Goal: Transaction & Acquisition: Obtain resource

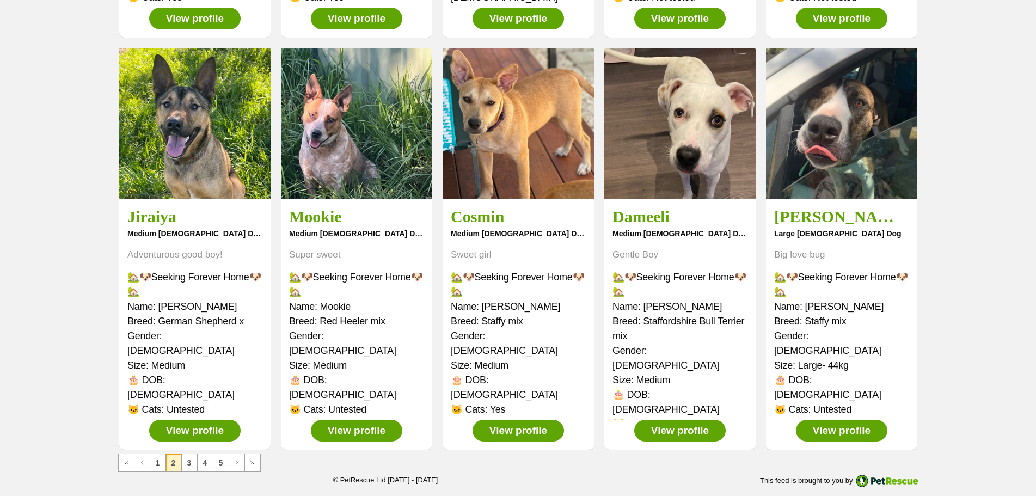
scroll to position [409, 0]
click at [157, 467] on link "1" at bounding box center [157, 462] width 15 height 17
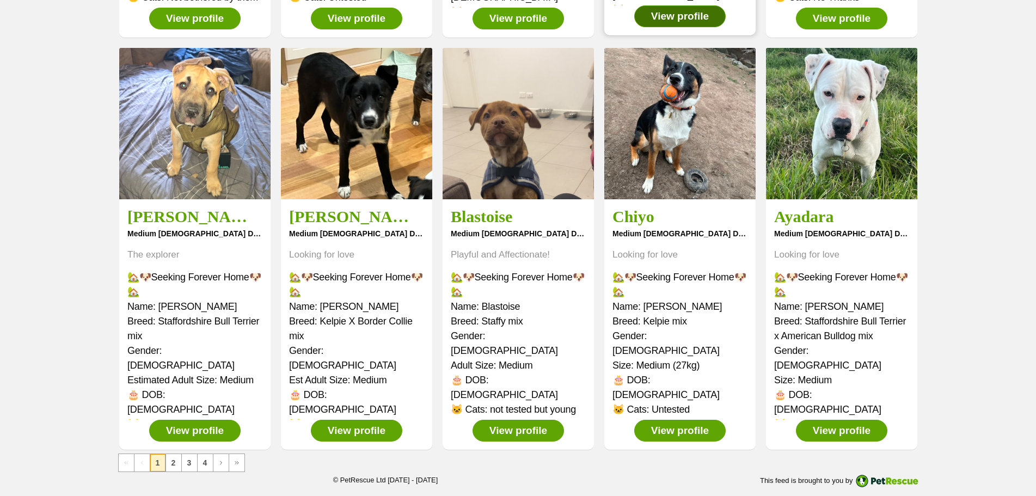
scroll to position [409, 0]
click at [192, 462] on link "3" at bounding box center [189, 462] width 15 height 17
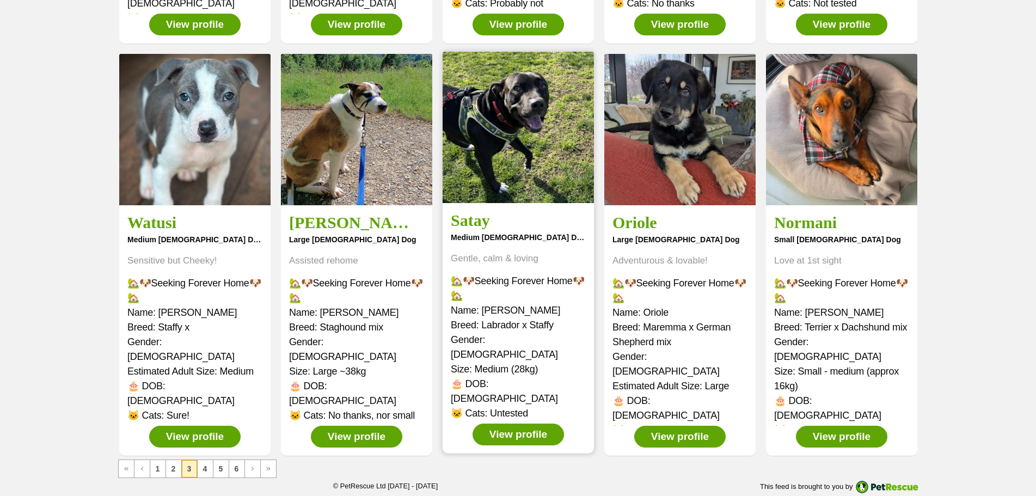
scroll to position [409, 0]
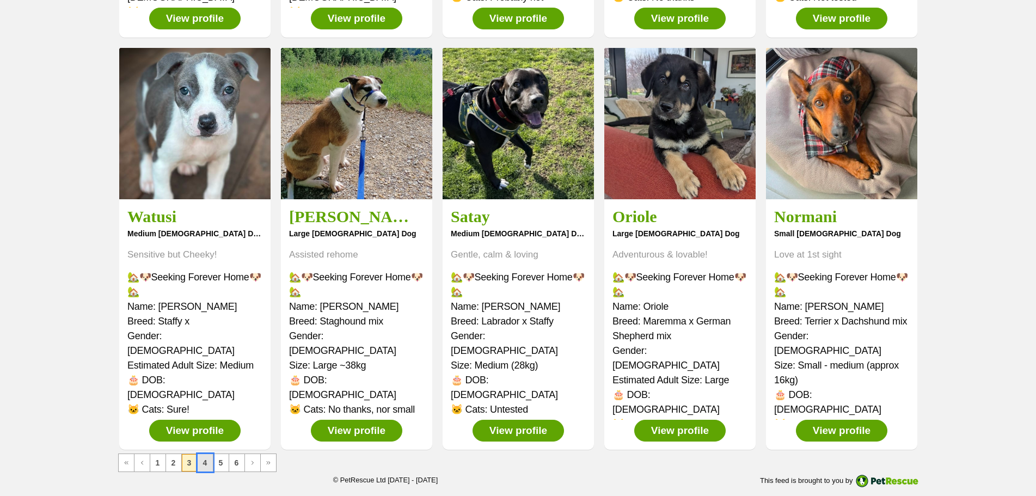
click at [211, 466] on link "4" at bounding box center [205, 462] width 15 height 17
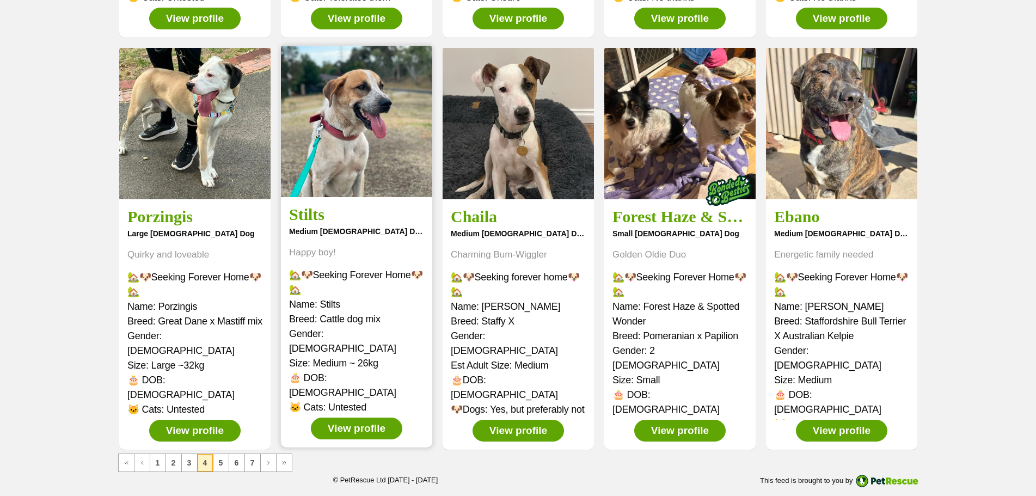
scroll to position [409, 0]
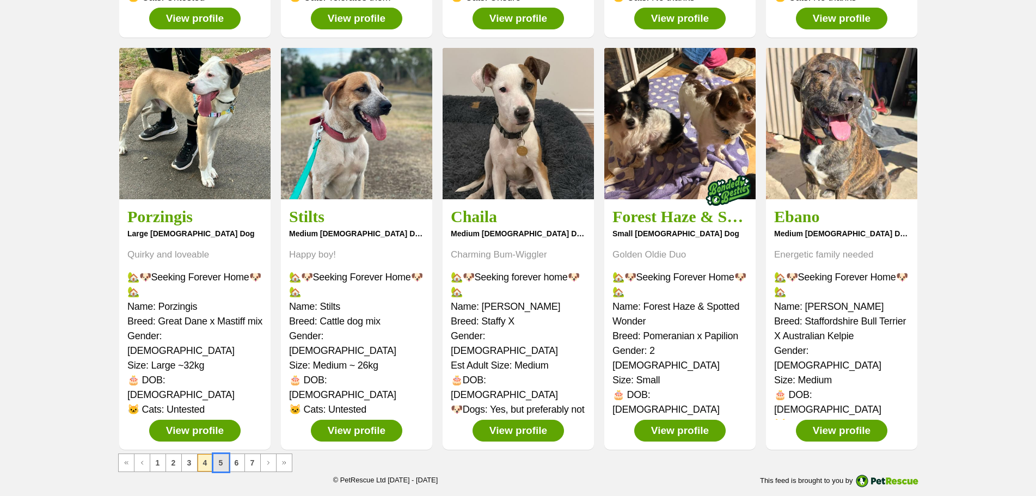
click at [223, 463] on link "5" at bounding box center [220, 462] width 15 height 17
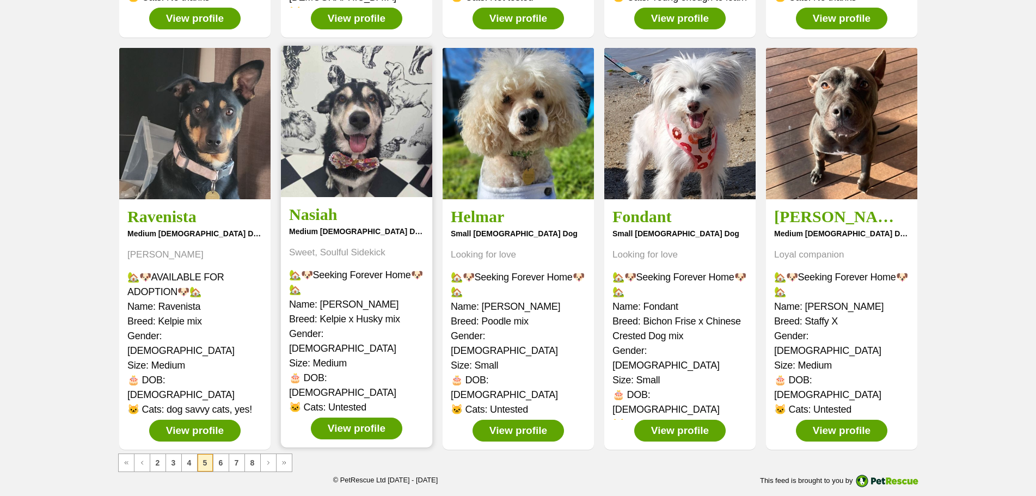
scroll to position [409, 0]
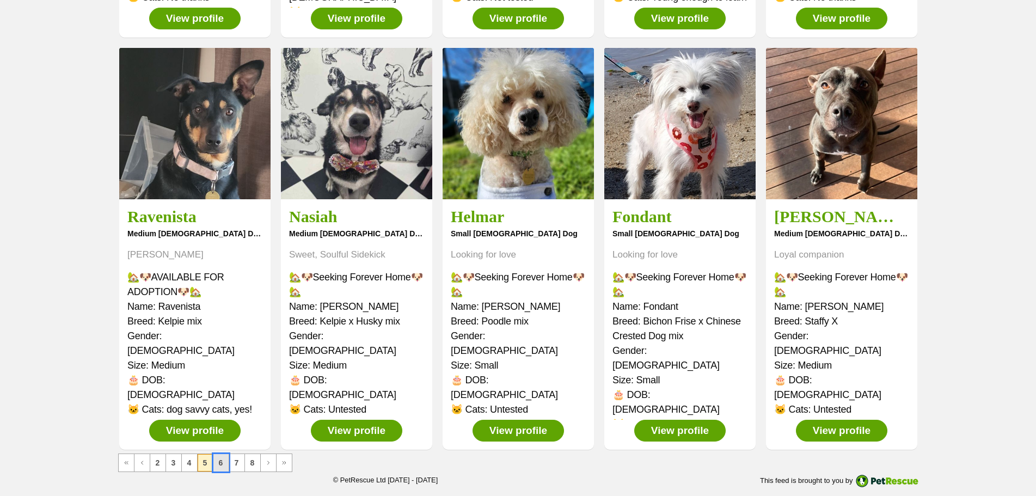
click at [220, 467] on link "6" at bounding box center [220, 462] width 15 height 17
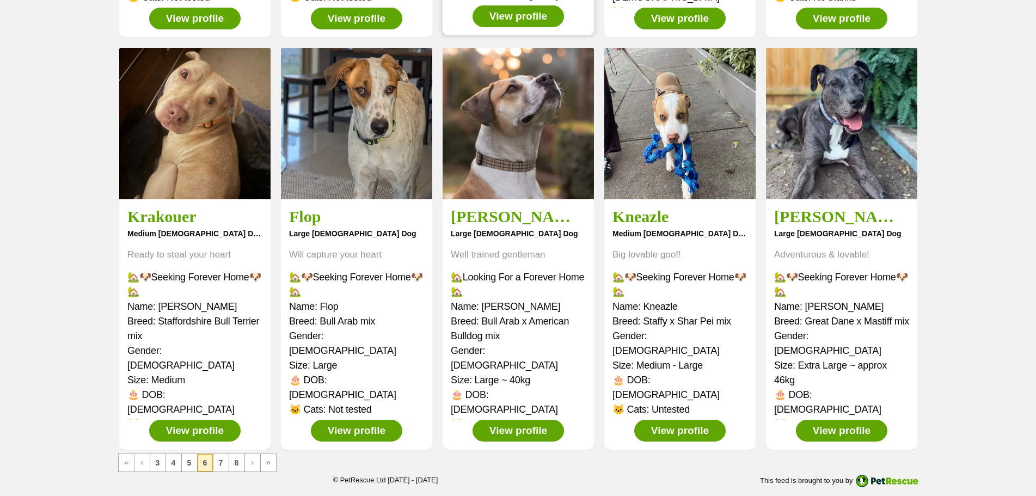
scroll to position [409, 0]
click at [224, 462] on link "7" at bounding box center [220, 462] width 15 height 17
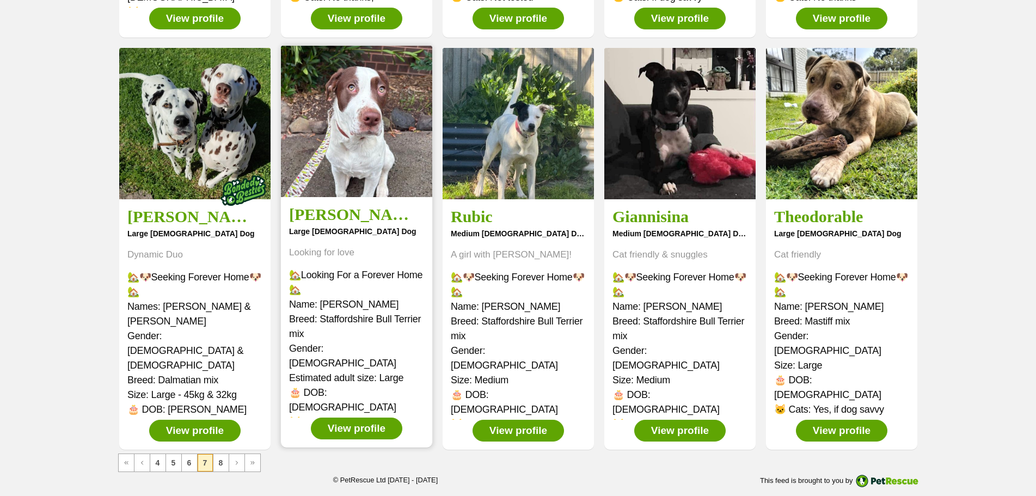
scroll to position [409, 0]
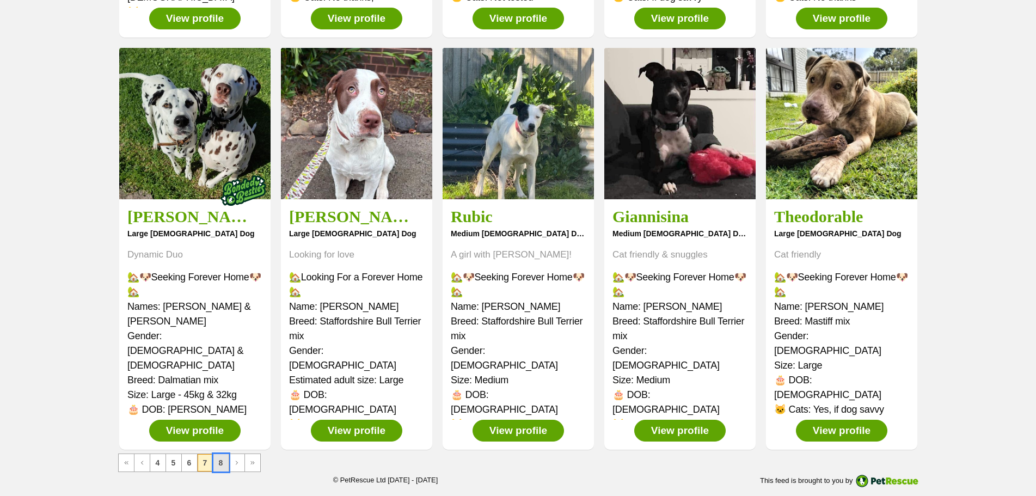
click at [219, 465] on link "8" at bounding box center [220, 462] width 15 height 17
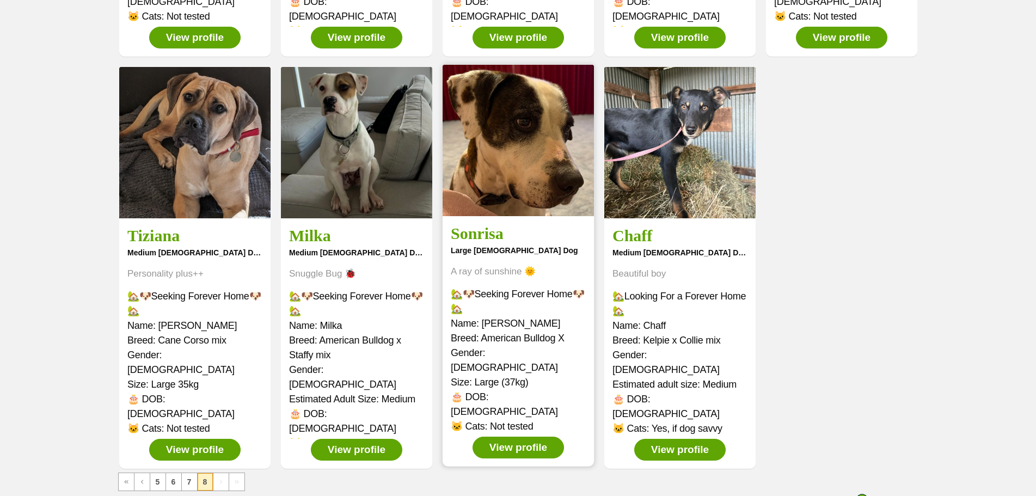
scroll to position [409, 0]
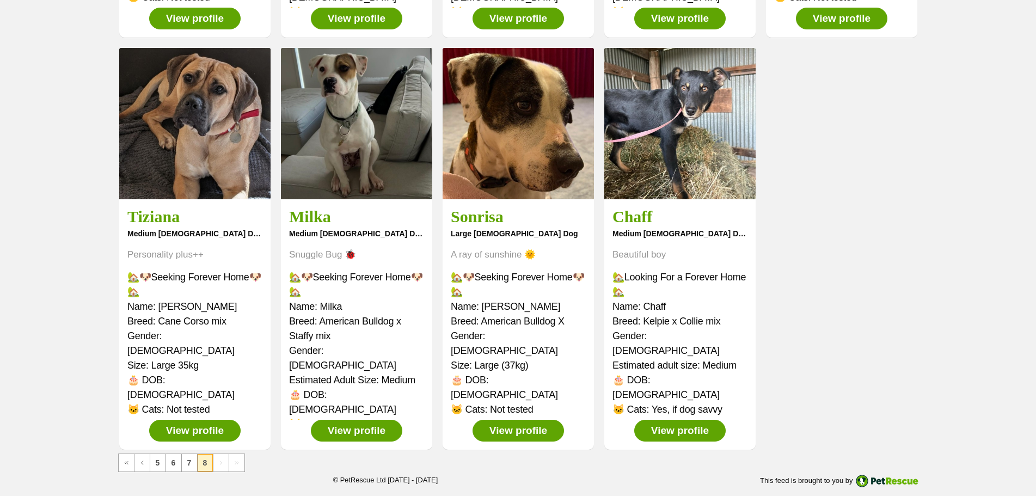
click at [224, 465] on span "Next page" at bounding box center [221, 462] width 7 height 7
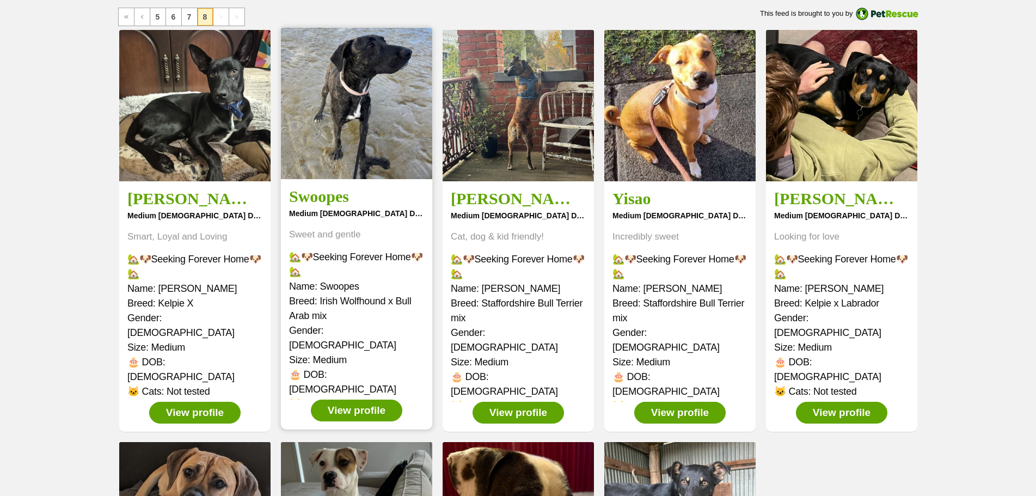
scroll to position [0, 0]
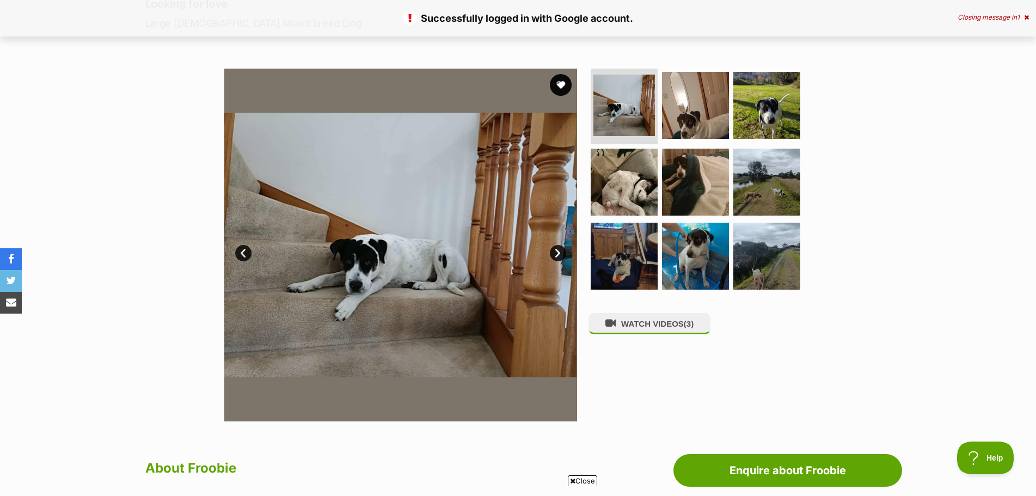
scroll to position [272, 0]
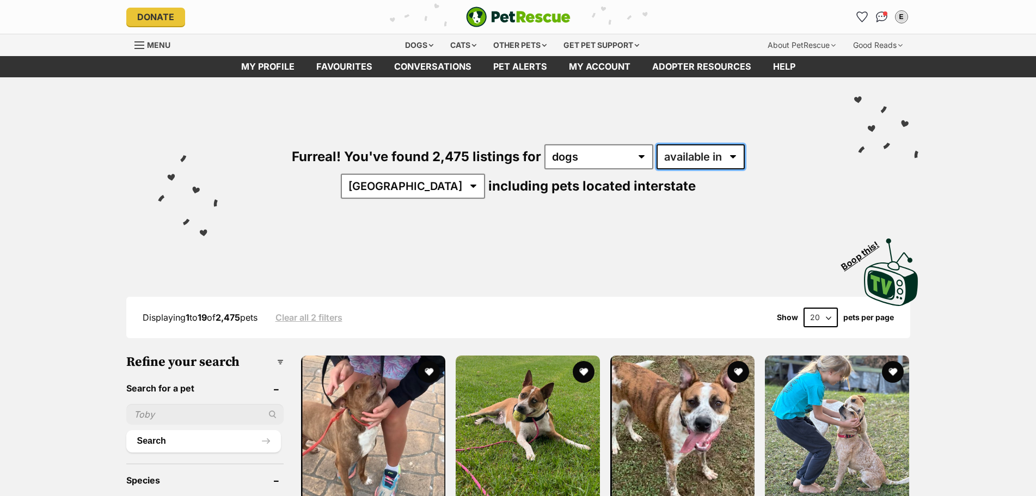
click at [656, 161] on select "available in located in" at bounding box center [700, 156] width 88 height 25
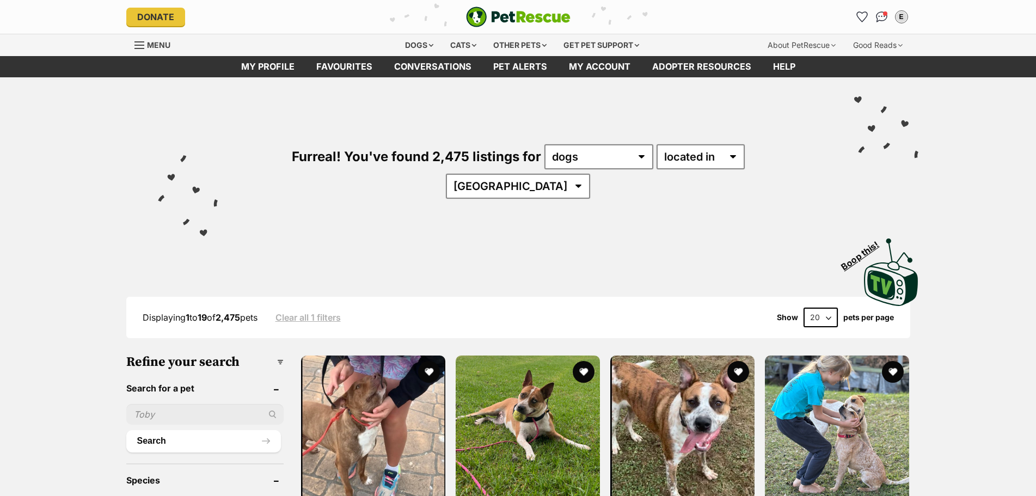
select select "VIC"
click at [590, 174] on select "Australia ACT NSW NT QLD SA TAS VIC WA" at bounding box center [518, 186] width 144 height 25
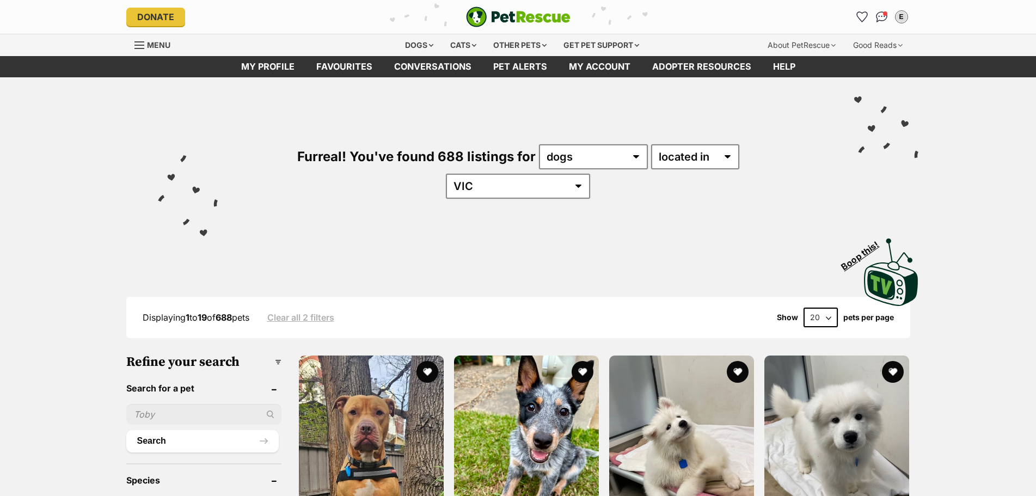
click at [816, 308] on select "20 40 60" at bounding box center [820, 318] width 34 height 20
select select "60"
click at [803, 308] on select "20 40 60" at bounding box center [820, 318] width 34 height 20
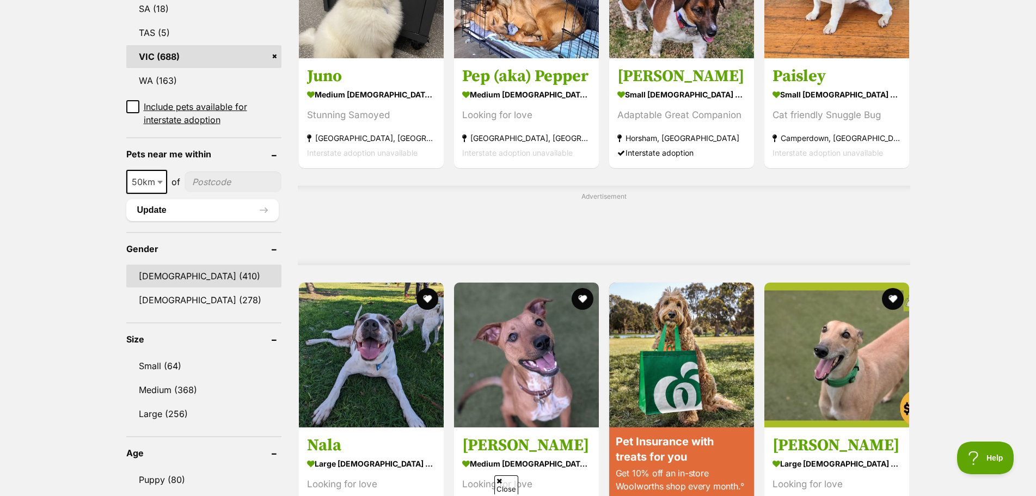
click at [188, 265] on link "Male (410)" at bounding box center [203, 276] width 155 height 23
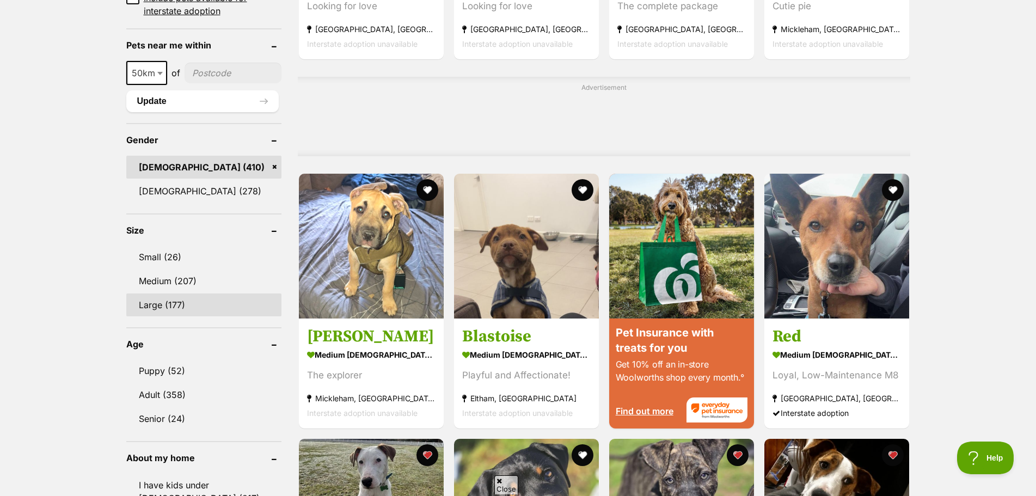
click at [163, 293] on link "Large (177)" at bounding box center [203, 304] width 155 height 23
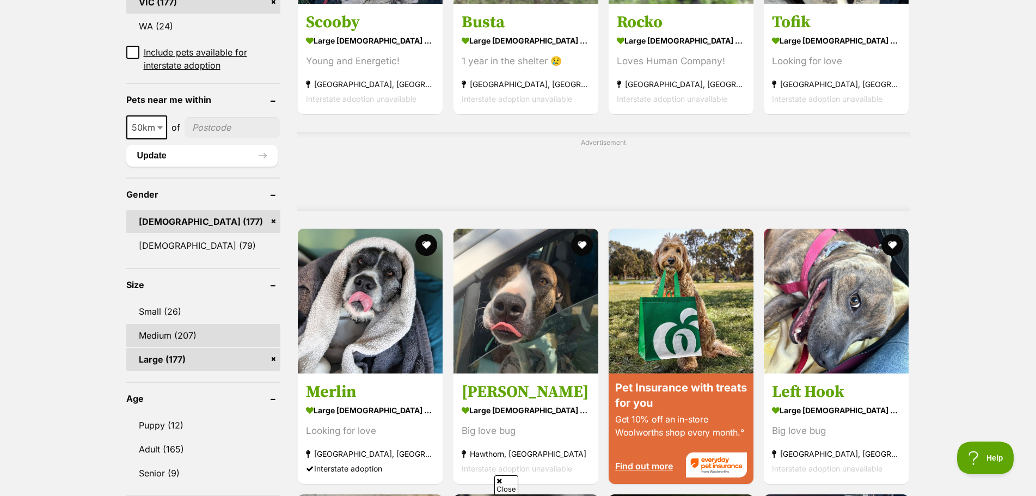
click at [159, 337] on link "Medium (207)" at bounding box center [203, 335] width 155 height 23
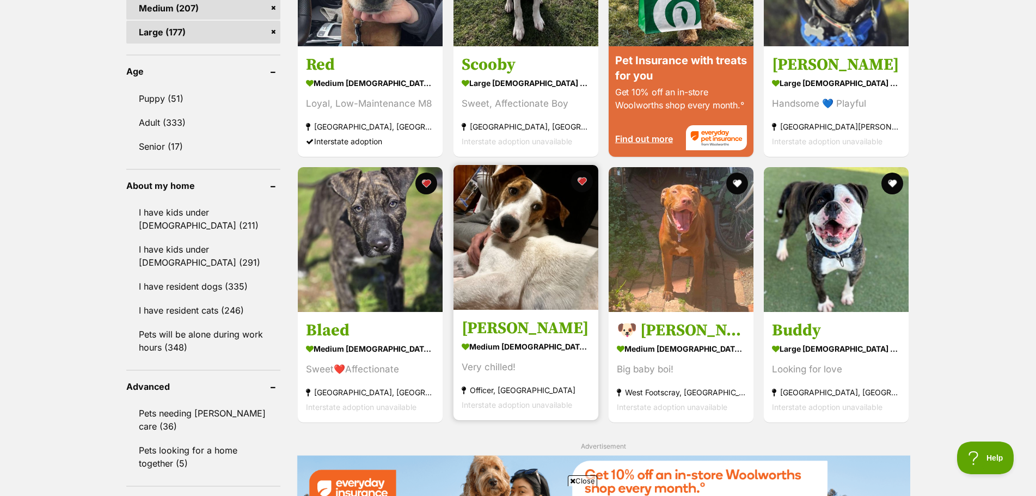
click at [510, 380] on section "medium male Dog Very chilled! Officer, VIC Interstate adoption unavailable" at bounding box center [526, 375] width 128 height 73
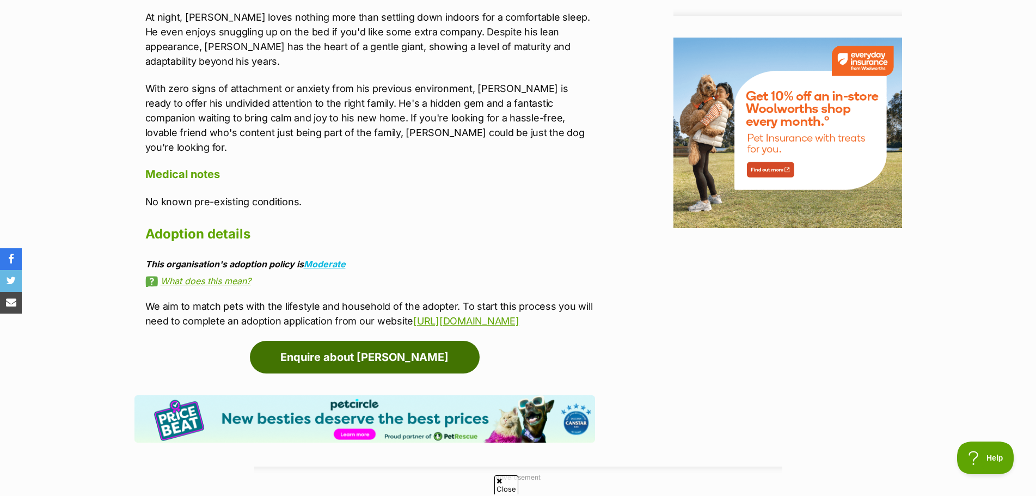
scroll to position [870, 0]
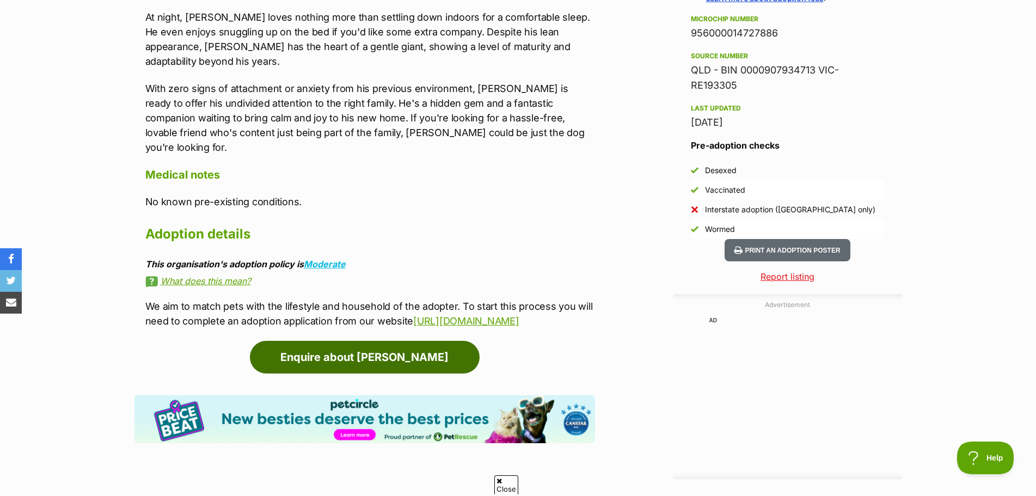
click at [367, 341] on link "Enquire about [PERSON_NAME]" at bounding box center [365, 357] width 230 height 33
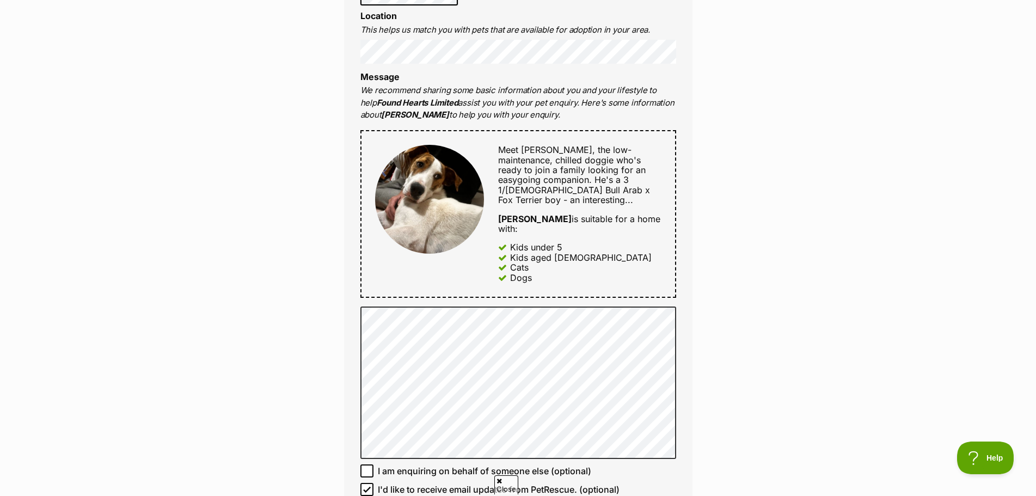
scroll to position [490, 0]
